Goal: Task Accomplishment & Management: Complete application form

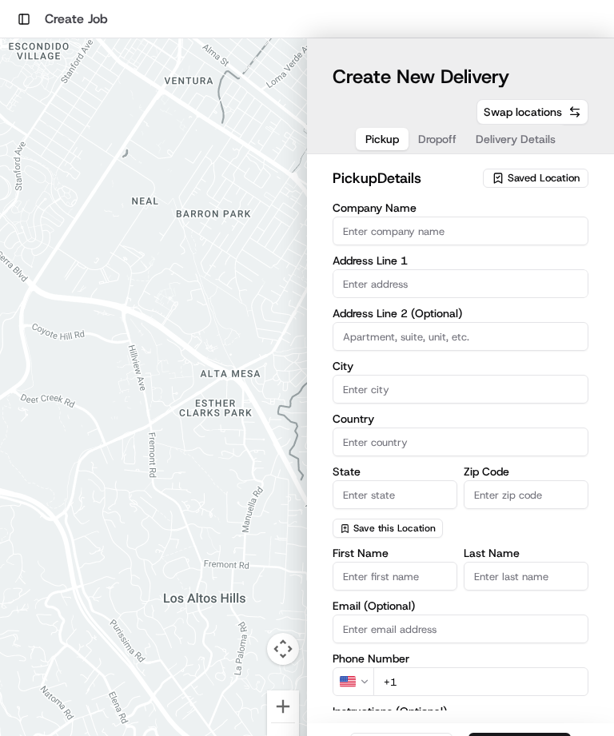
click at [560, 180] on span "Saved Location" at bounding box center [544, 178] width 72 height 14
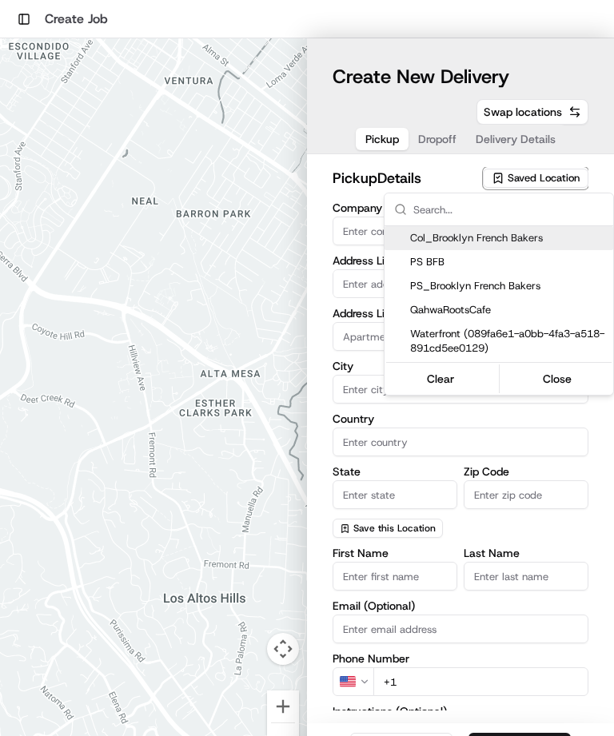
click at [519, 236] on span "Col_Brooklyn French Bakers" at bounding box center [508, 238] width 197 height 14
type input "Col_Brooklyn French Bakers"
type input "[GEOGRAPHIC_DATA]"
type input "US"
type input "NY"
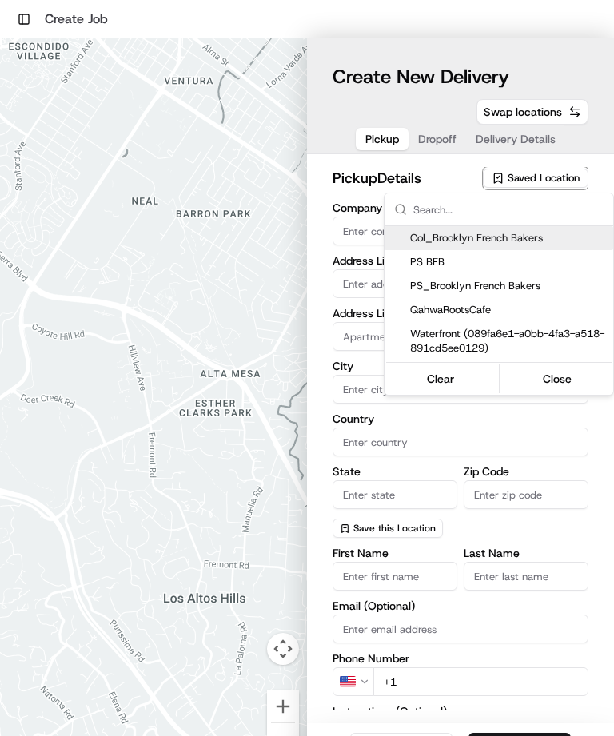
type input "11231"
type input "BFB"
type input "Bakery"
type input "[PHONE_NUMBER]"
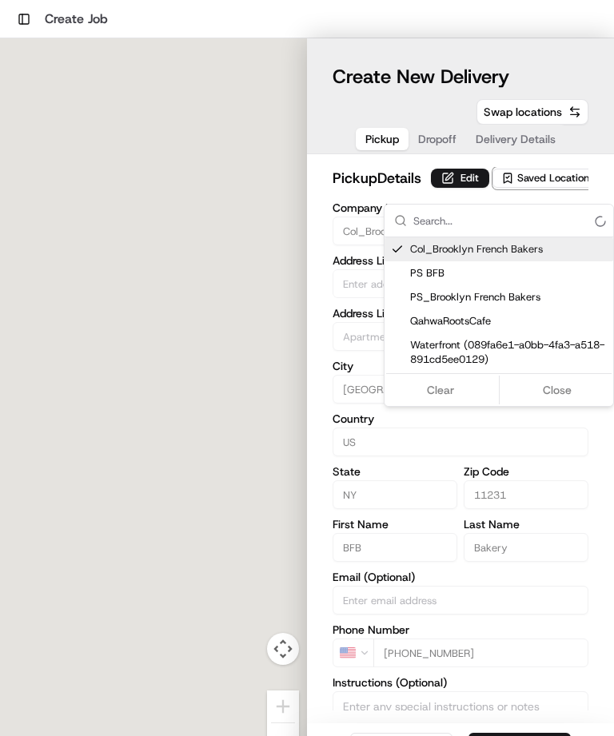
type input "[STREET_ADDRESS]"
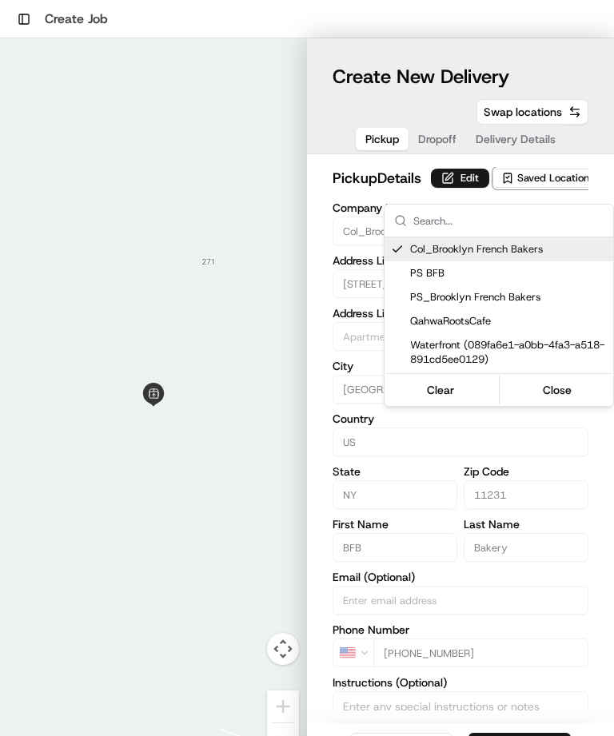
click at [384, 141] on html "Toggle Sidebar Create Job To navigate the map with touch gestures double-tap an…" at bounding box center [307, 368] width 614 height 736
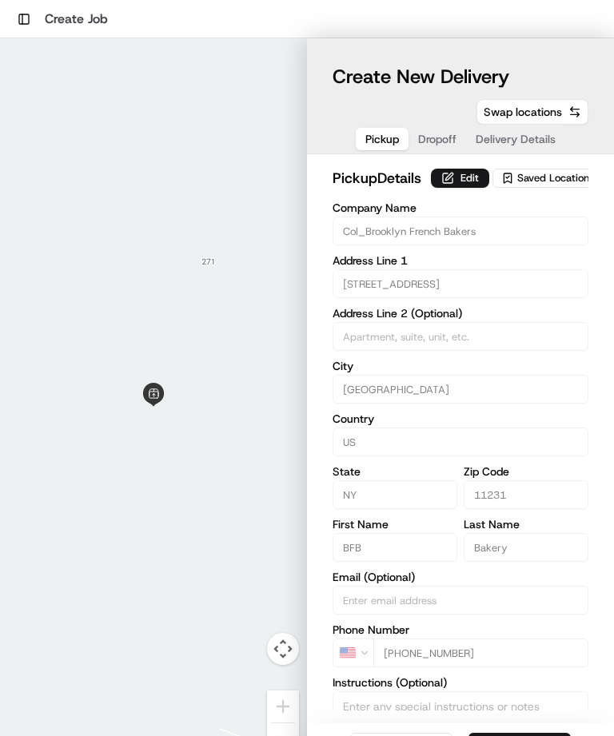
click at [545, 185] on span "Saved Location" at bounding box center [553, 178] width 72 height 14
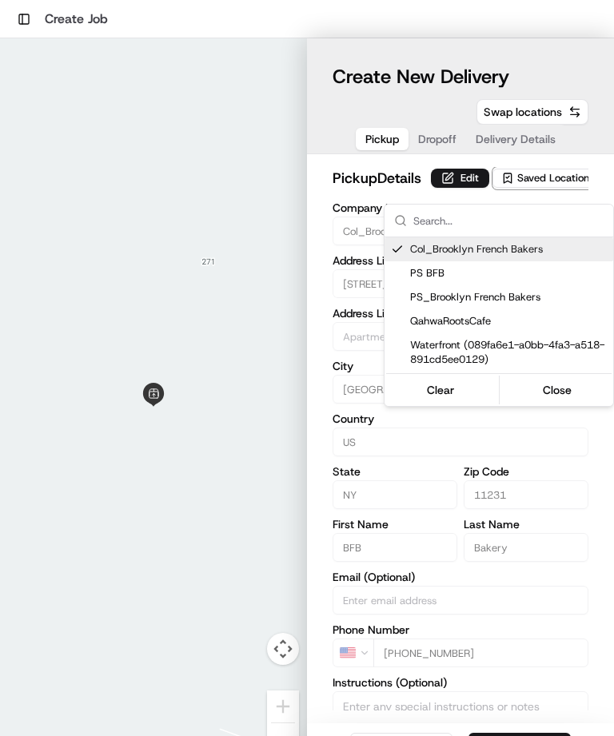
click at [432, 271] on span "PS BFB" at bounding box center [508, 273] width 197 height 14
type input "PS BFB"
type input "11215"
type input "PS"
type input "[PHONE_NUMBER]"
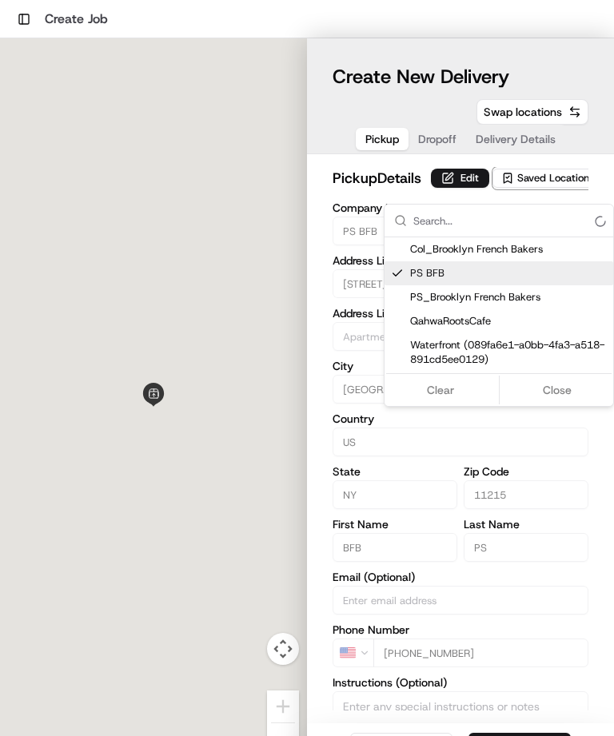
type input "[STREET_ADDRESS]"
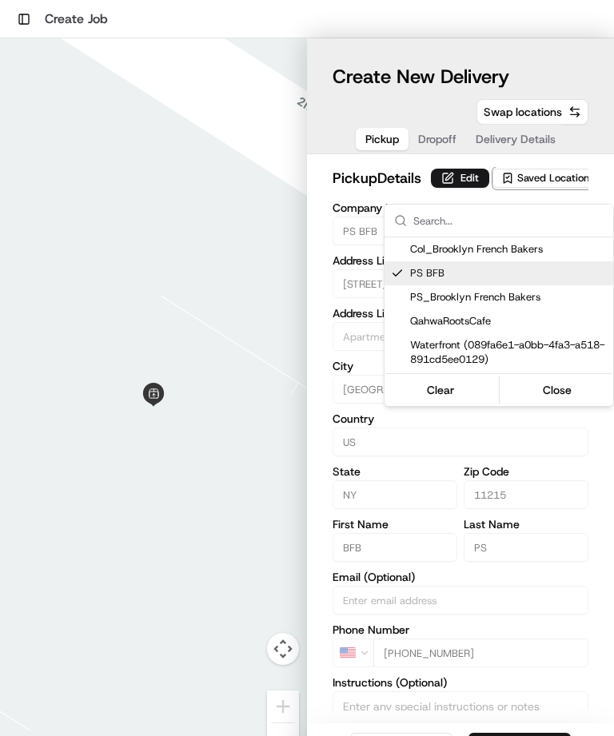
click at [442, 145] on html "Toggle Sidebar Create Job To navigate the map with touch gestures double-tap an…" at bounding box center [307, 368] width 614 height 736
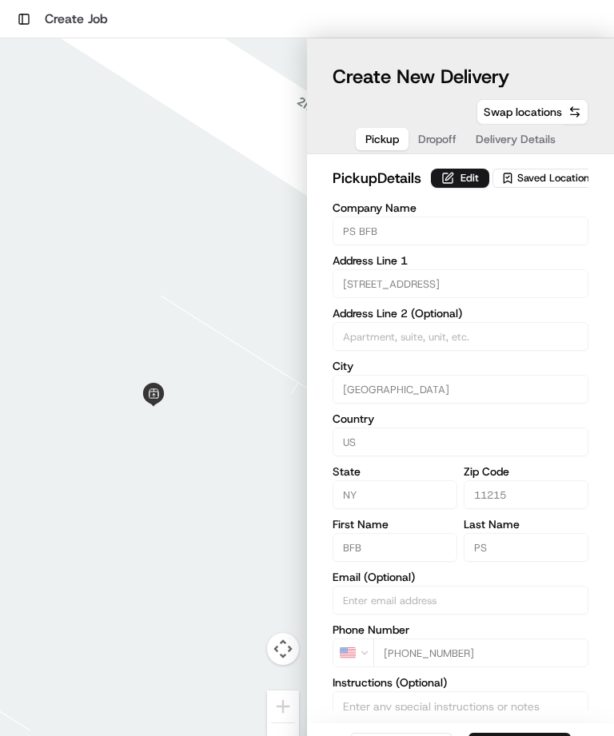
click at [437, 139] on span "Dropoff" at bounding box center [437, 139] width 38 height 16
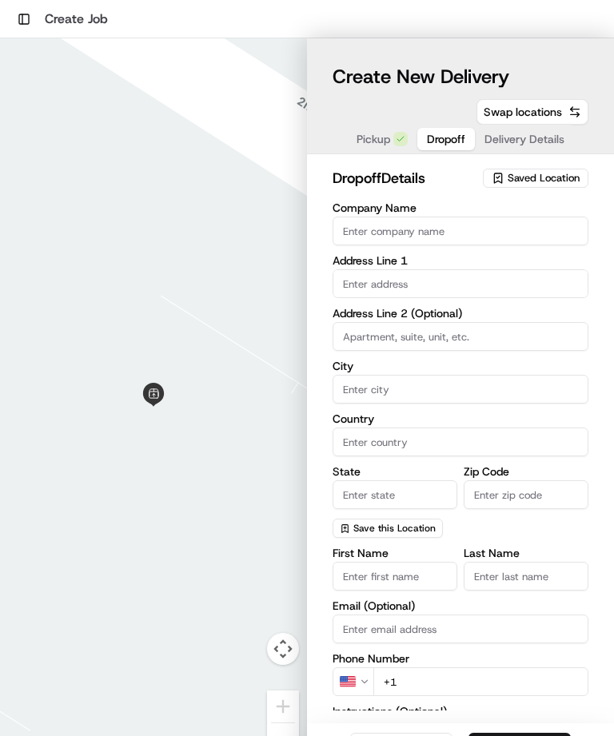
click at [374, 138] on span "Pickup" at bounding box center [374, 139] width 34 height 16
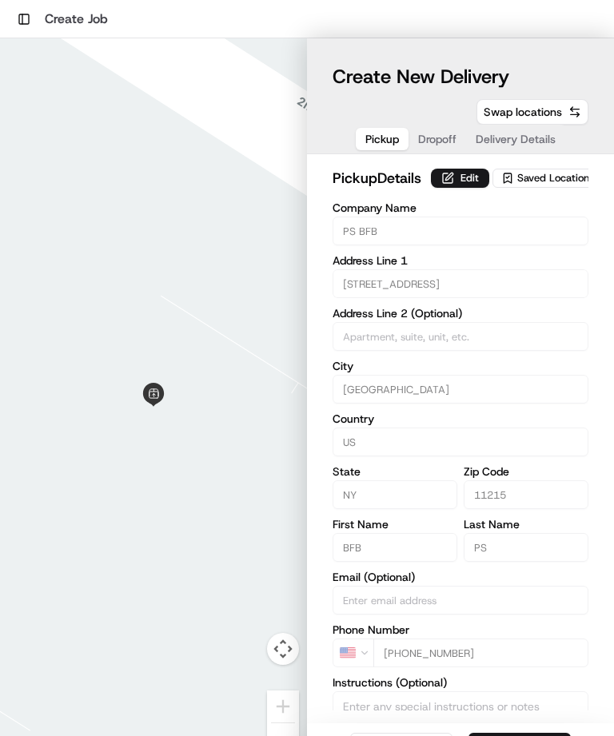
click at [432, 135] on span "Dropoff" at bounding box center [437, 139] width 38 height 16
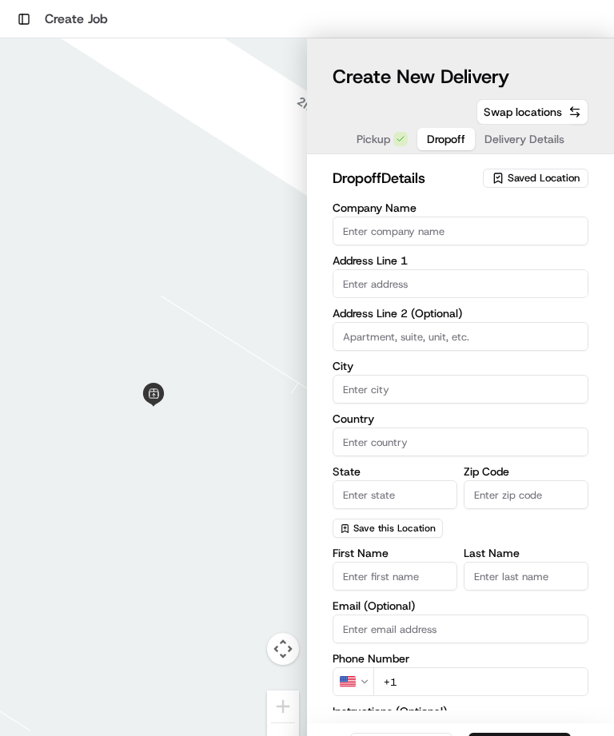
click at [541, 178] on span "Saved Location" at bounding box center [544, 178] width 72 height 14
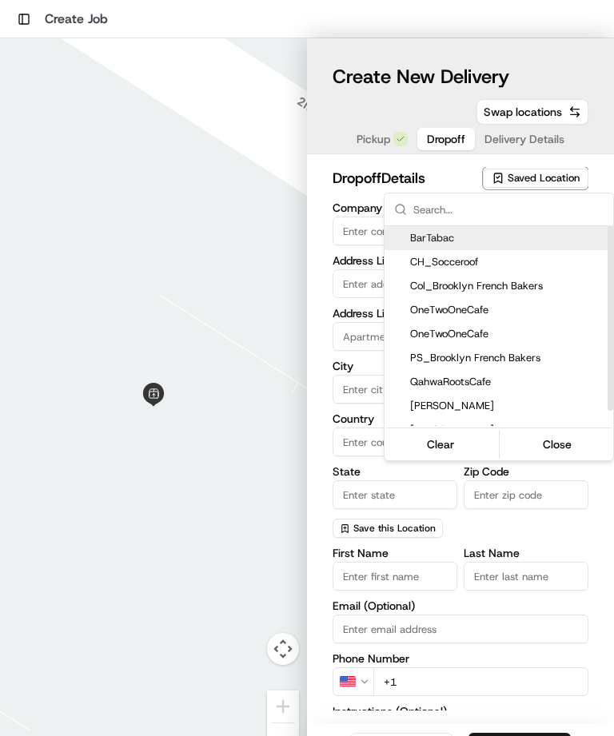
click at [518, 289] on span "Col_Brooklyn French Bakers" at bounding box center [508, 286] width 197 height 14
type input "Col_Brooklyn French Bakers"
type input "[GEOGRAPHIC_DATA]"
type input "US"
type input "NY"
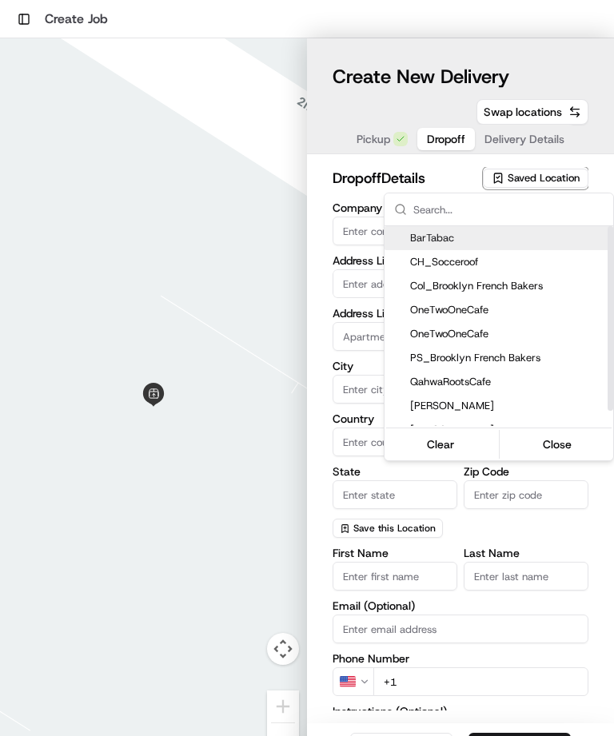
type input "11231"
type input "BFB"
type input "Bakery"
type input "[PHONE_NUMBER]"
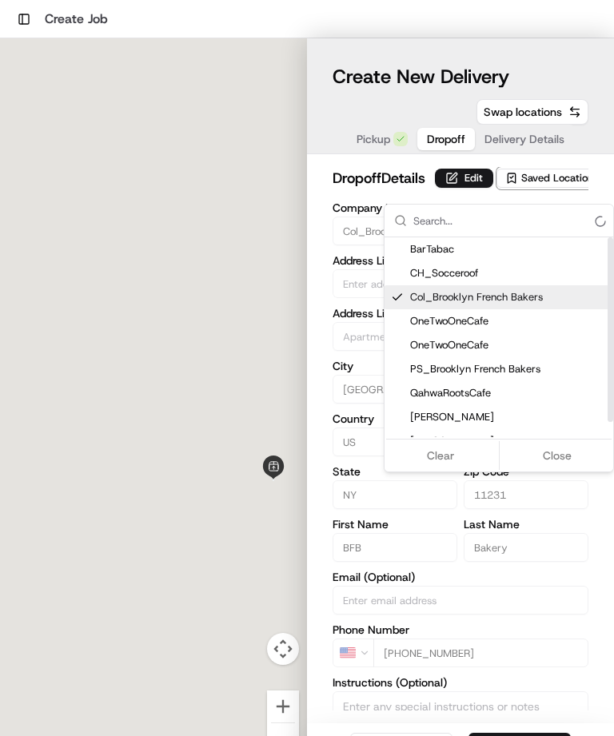
type input "[STREET_ADDRESS]"
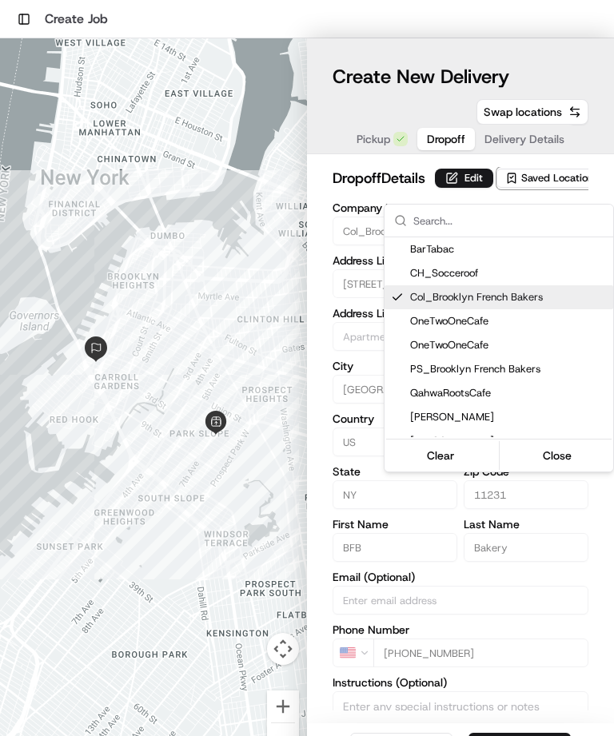
click at [532, 143] on html "Toggle Sidebar Create Job To navigate the map with touch gestures double-tap an…" at bounding box center [307, 368] width 614 height 736
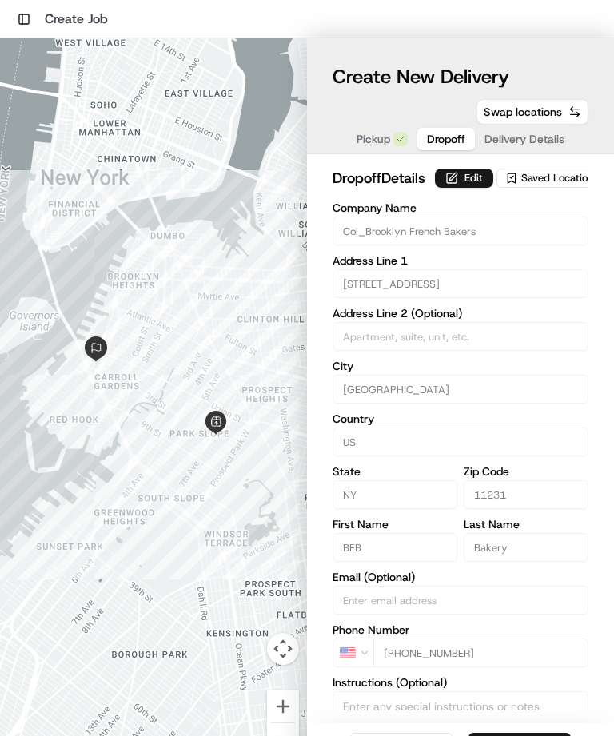
click at [528, 144] on span "Delivery Details" at bounding box center [525, 139] width 80 height 16
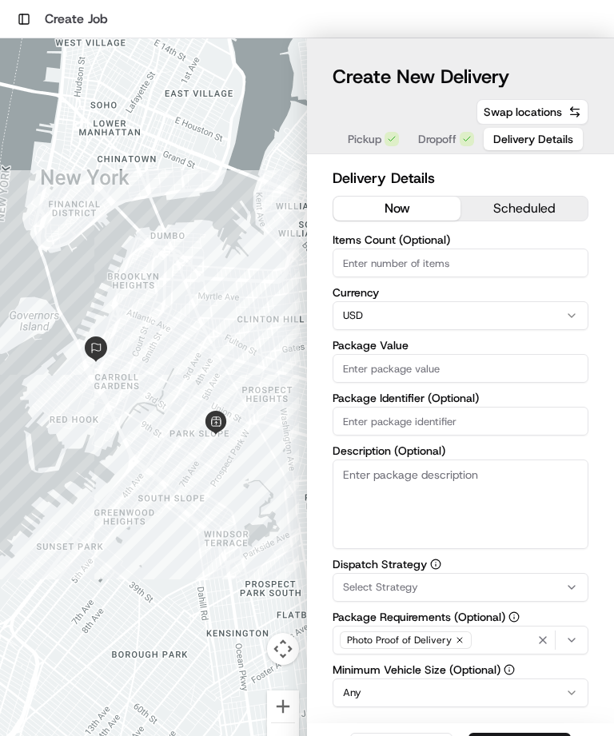
click at [536, 206] on button "scheduled" at bounding box center [524, 209] width 127 height 24
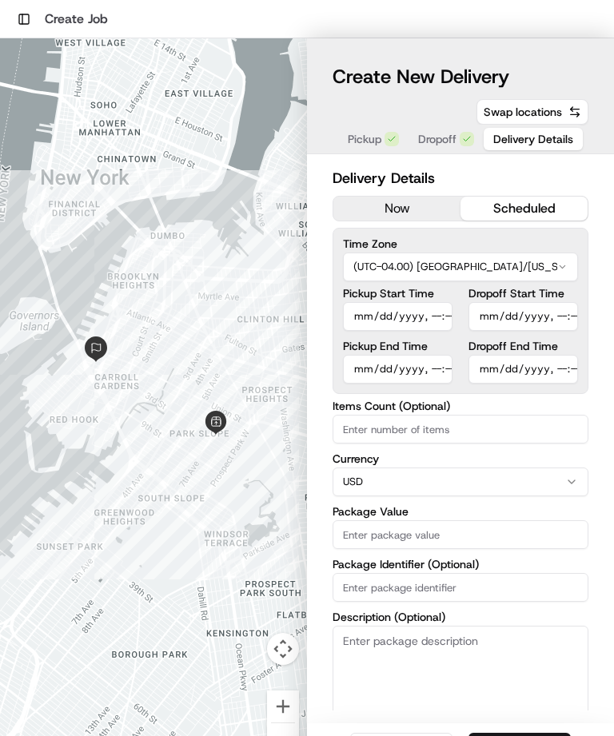
click at [409, 313] on input "Pickup Start Time" at bounding box center [398, 316] width 110 height 29
type input "[DATE]T12:55"
click at [413, 370] on input "Pickup End Time" at bounding box center [398, 369] width 110 height 29
type input "[DATE]T13:00"
click at [539, 311] on input "Dropoff Start Time" at bounding box center [524, 316] width 110 height 29
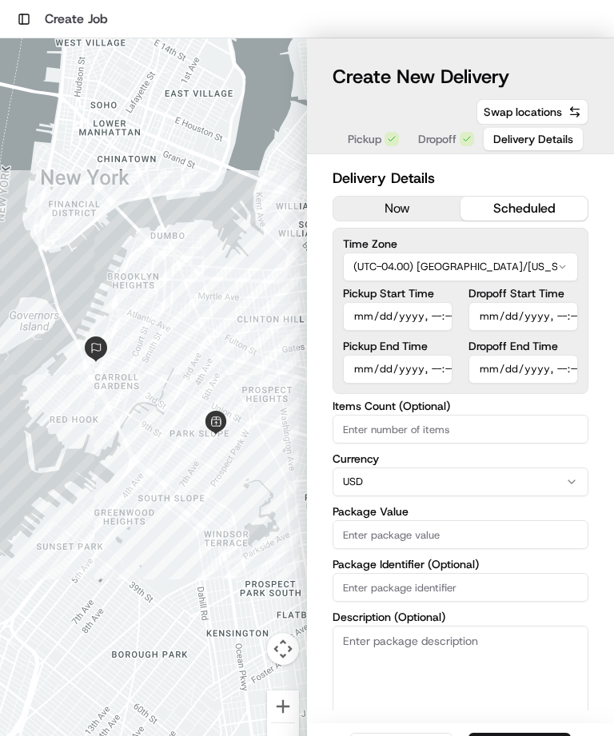
type input "[DATE]T13:15"
click at [536, 370] on input "Dropoff End Time" at bounding box center [524, 369] width 110 height 29
type input "[DATE]T13:30"
click at [477, 423] on input "Items Count (Optional)" at bounding box center [461, 429] width 256 height 29
type input "4"
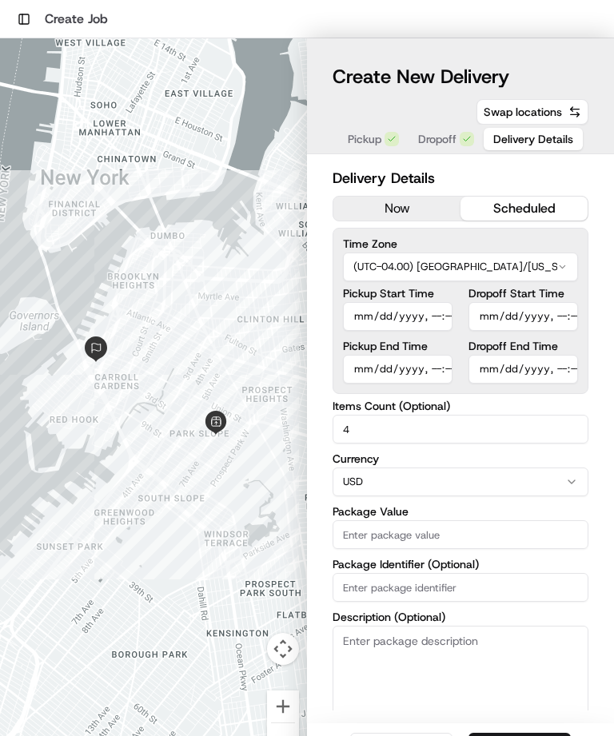
click at [489, 530] on input "Package Value" at bounding box center [461, 534] width 256 height 29
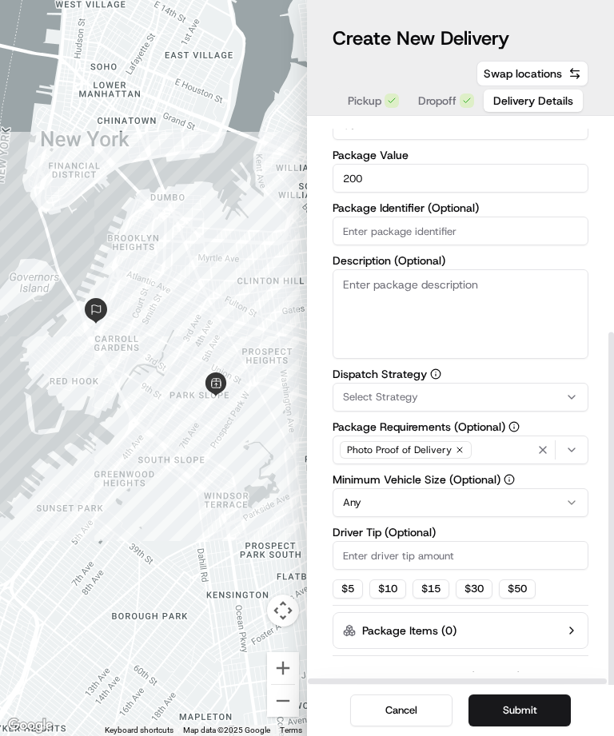
scroll to position [90, 0]
type input "200"
click at [528, 708] on button "Submit" at bounding box center [520, 711] width 102 height 32
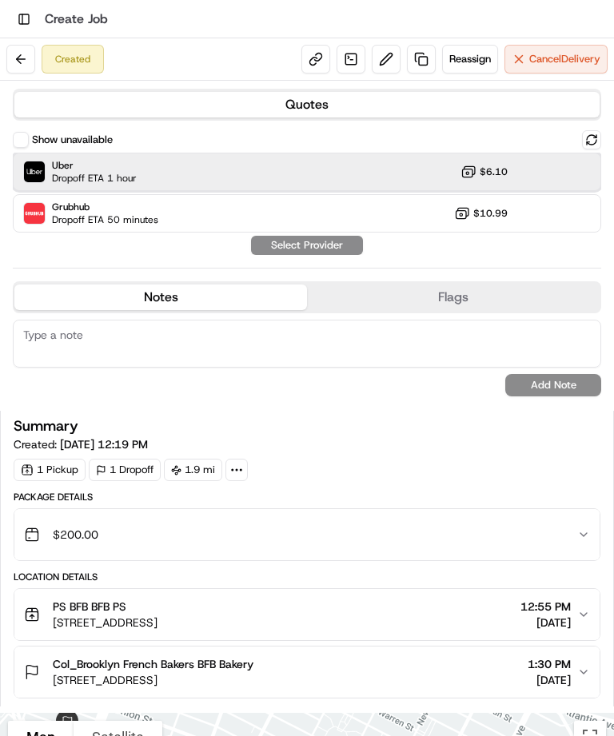
click at [410, 168] on div "Uber Dropoff ETA 1 hour $6.10" at bounding box center [307, 172] width 588 height 38
click at [317, 245] on button "Assign Provider" at bounding box center [307, 245] width 114 height 19
